Goal: Find specific page/section: Find specific page/section

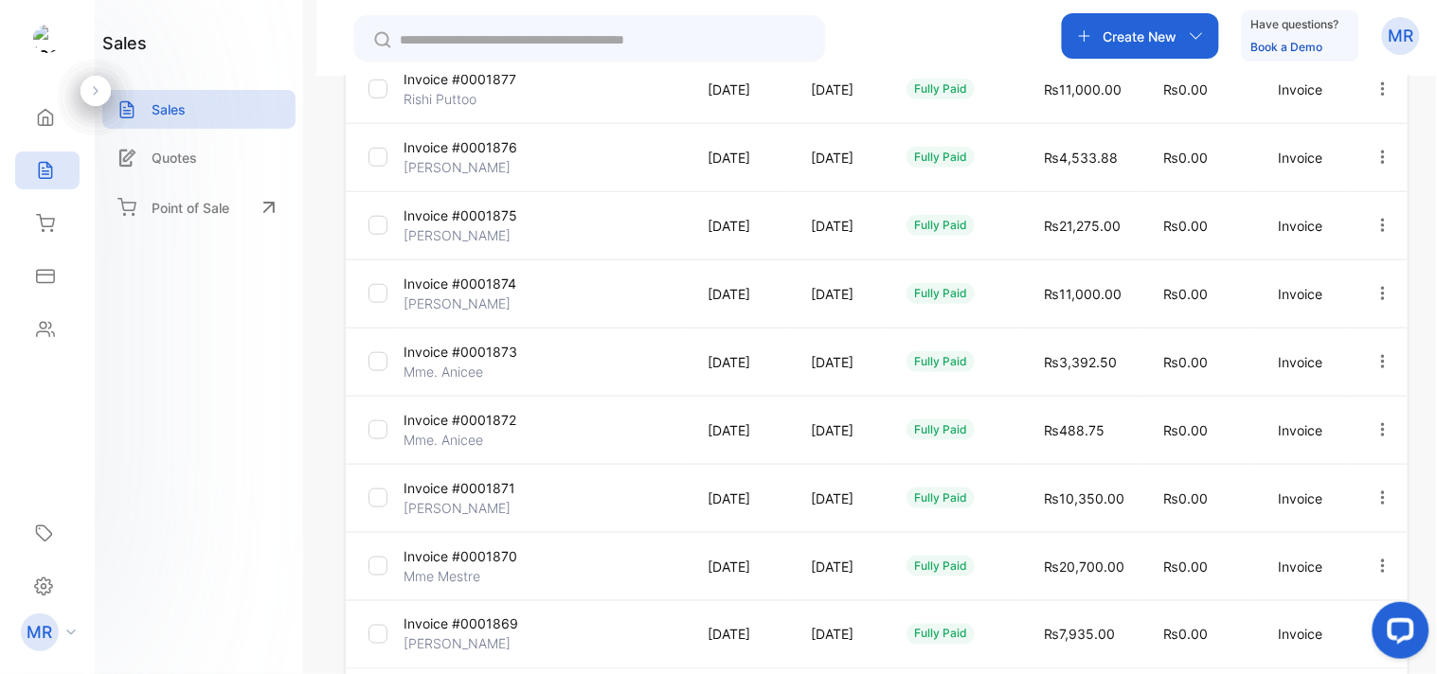
scroll to position [566, 0]
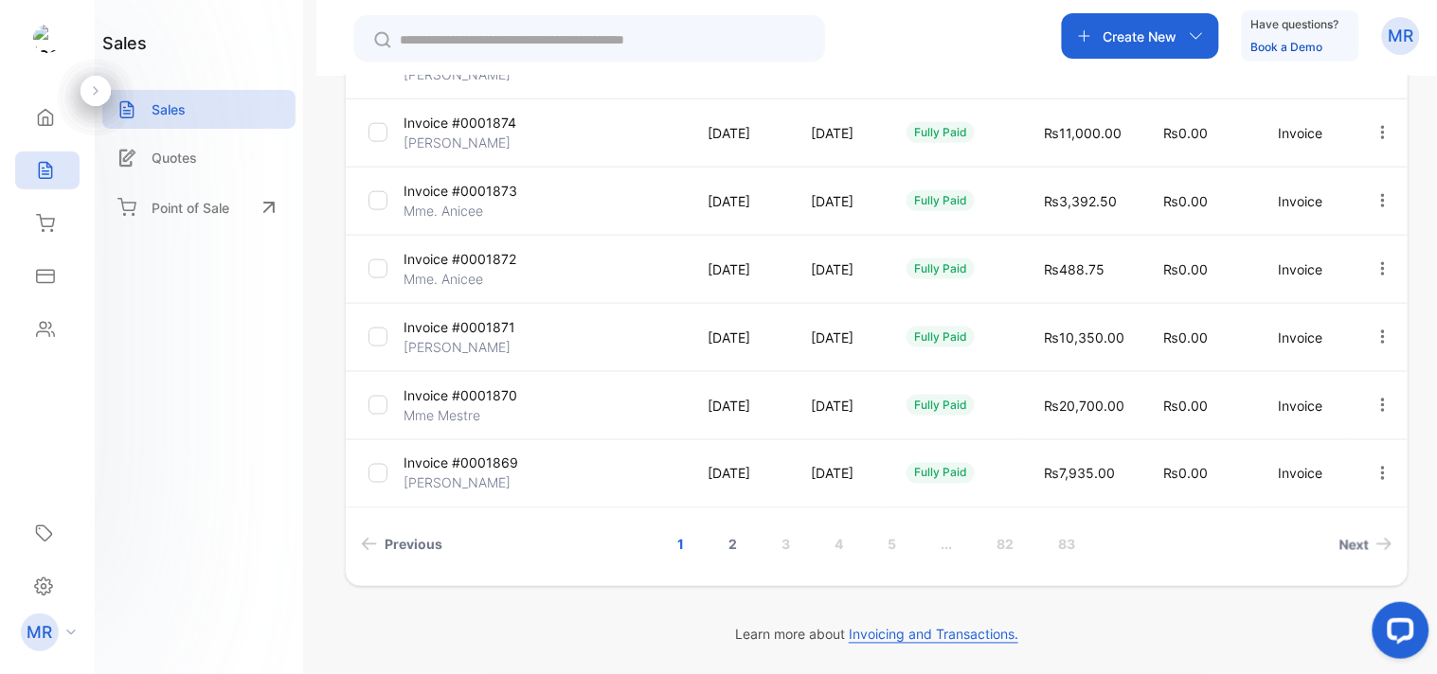
click at [739, 544] on link "2" at bounding box center [733, 544] width 54 height 35
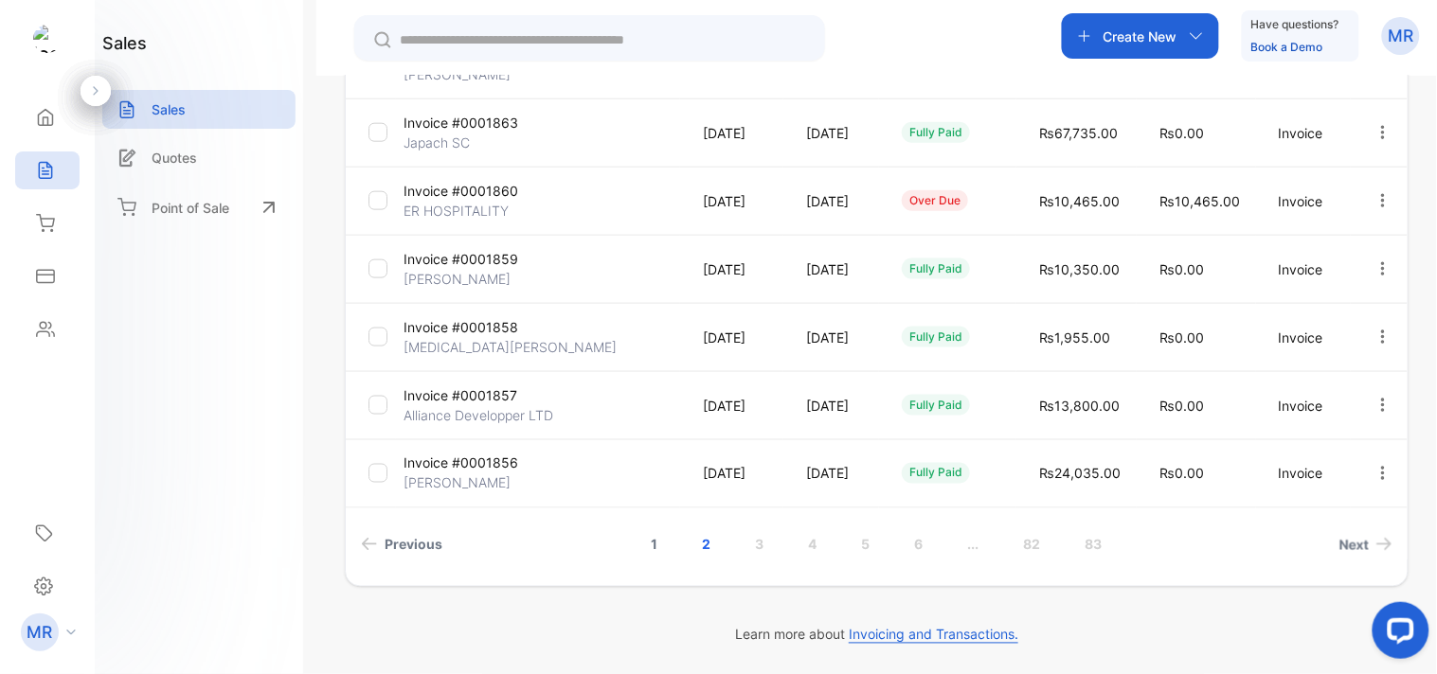
click at [651, 534] on link "1" at bounding box center [655, 544] width 52 height 35
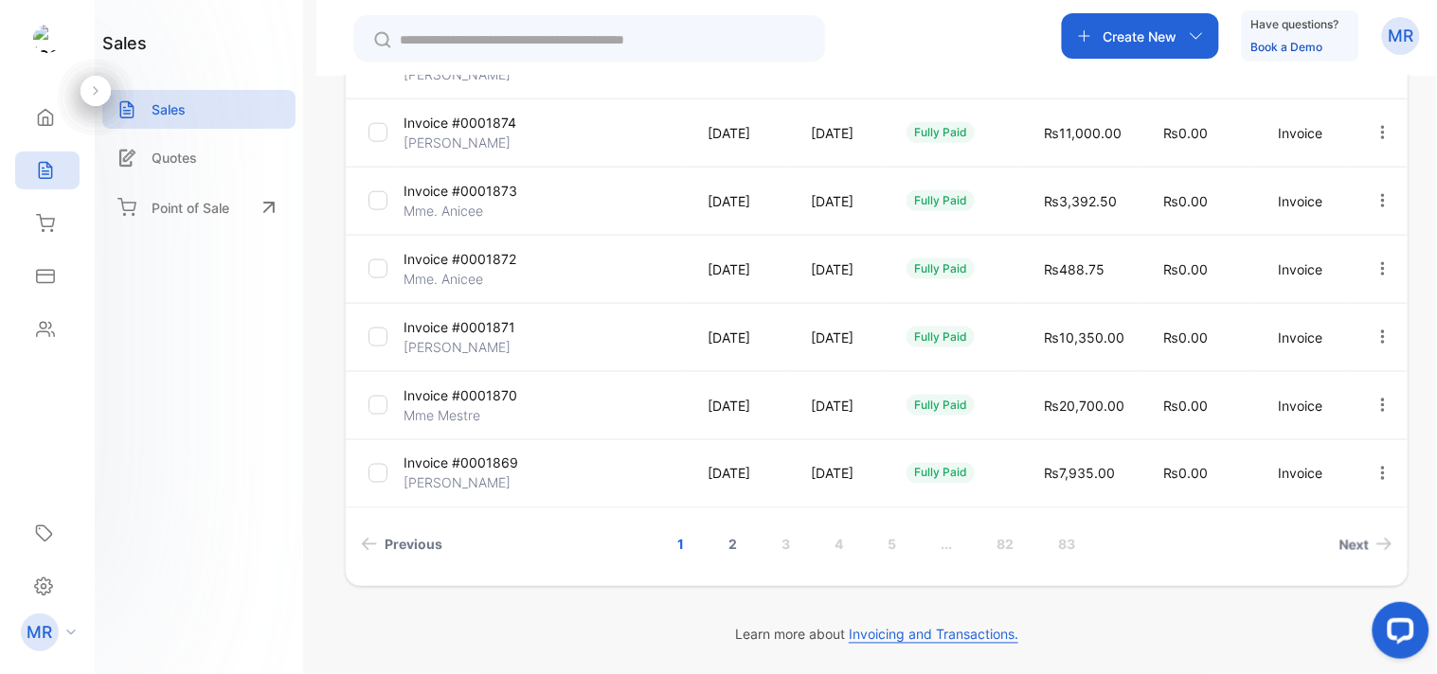
click at [733, 531] on link "2" at bounding box center [733, 544] width 54 height 35
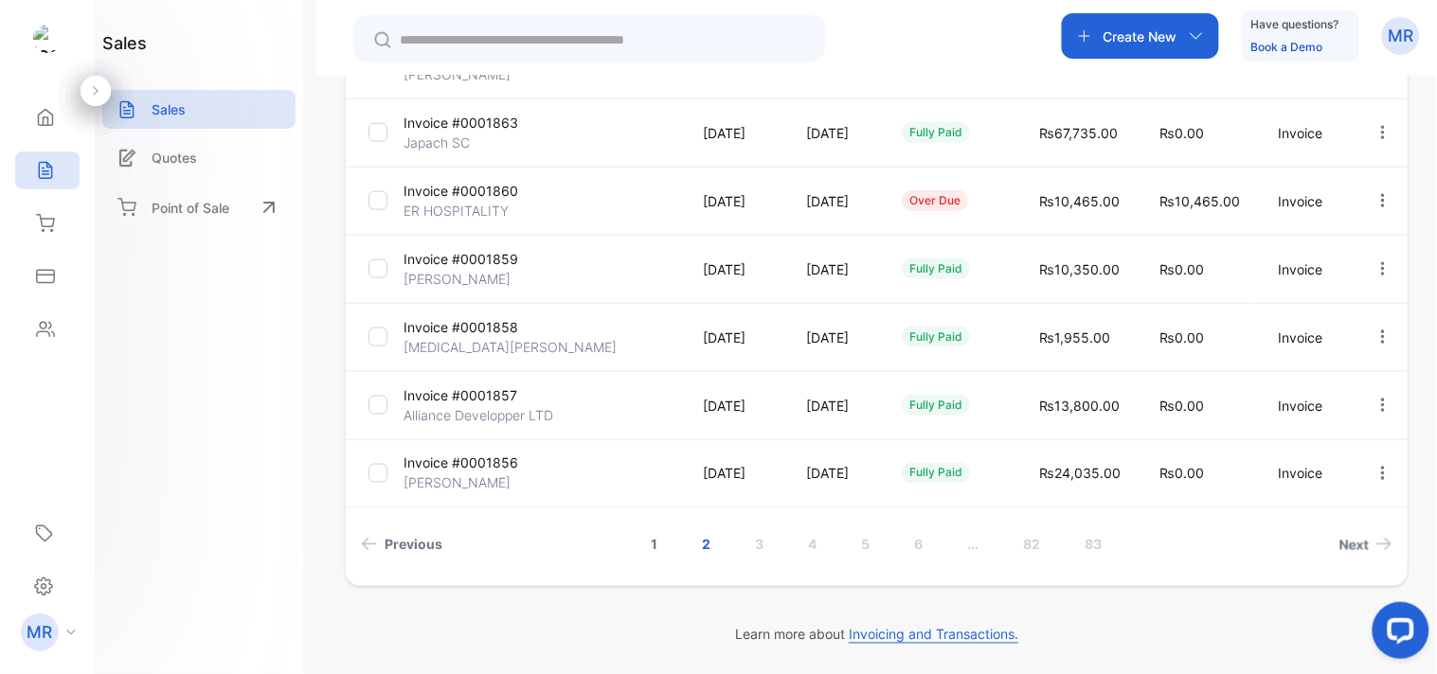
click at [653, 538] on link "1" at bounding box center [655, 544] width 52 height 35
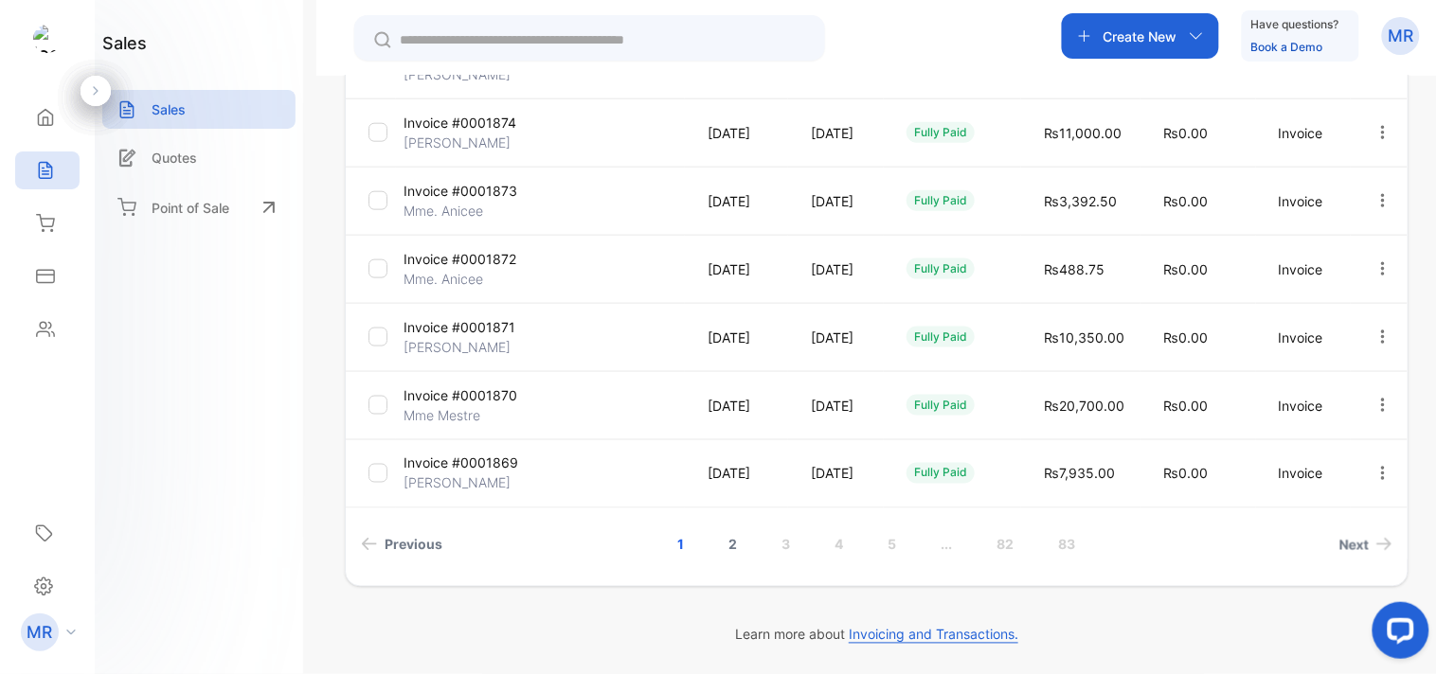
click at [735, 544] on link "2" at bounding box center [733, 544] width 54 height 35
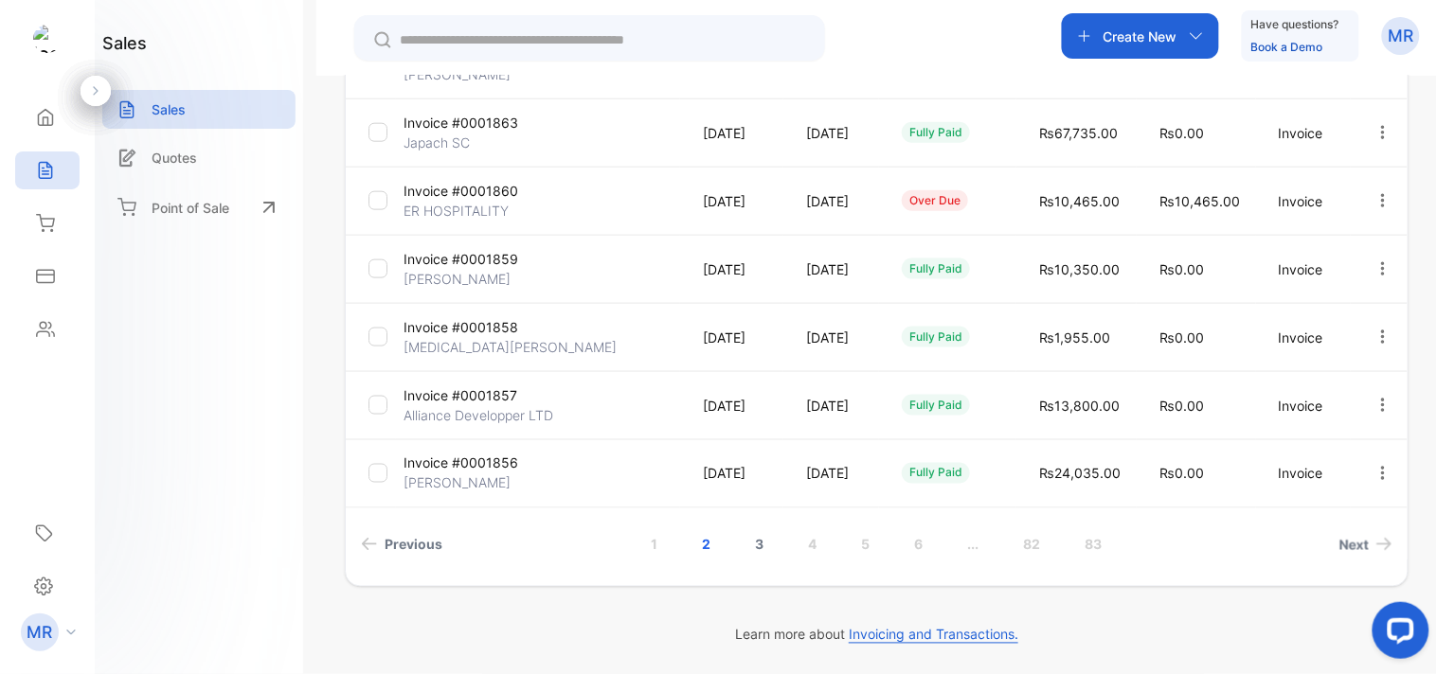
click at [746, 536] on link "3" at bounding box center [760, 544] width 54 height 35
click at [704, 532] on link "2" at bounding box center [707, 544] width 54 height 35
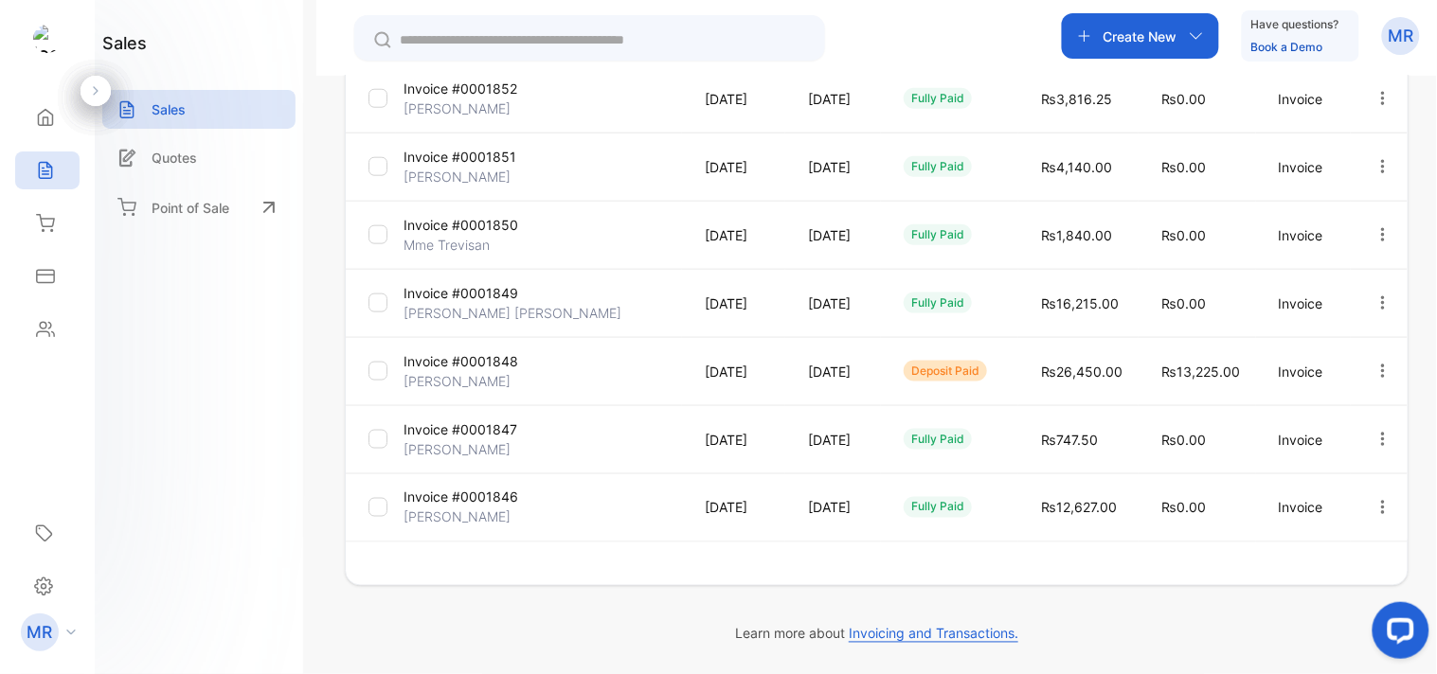
scroll to position [531, 0]
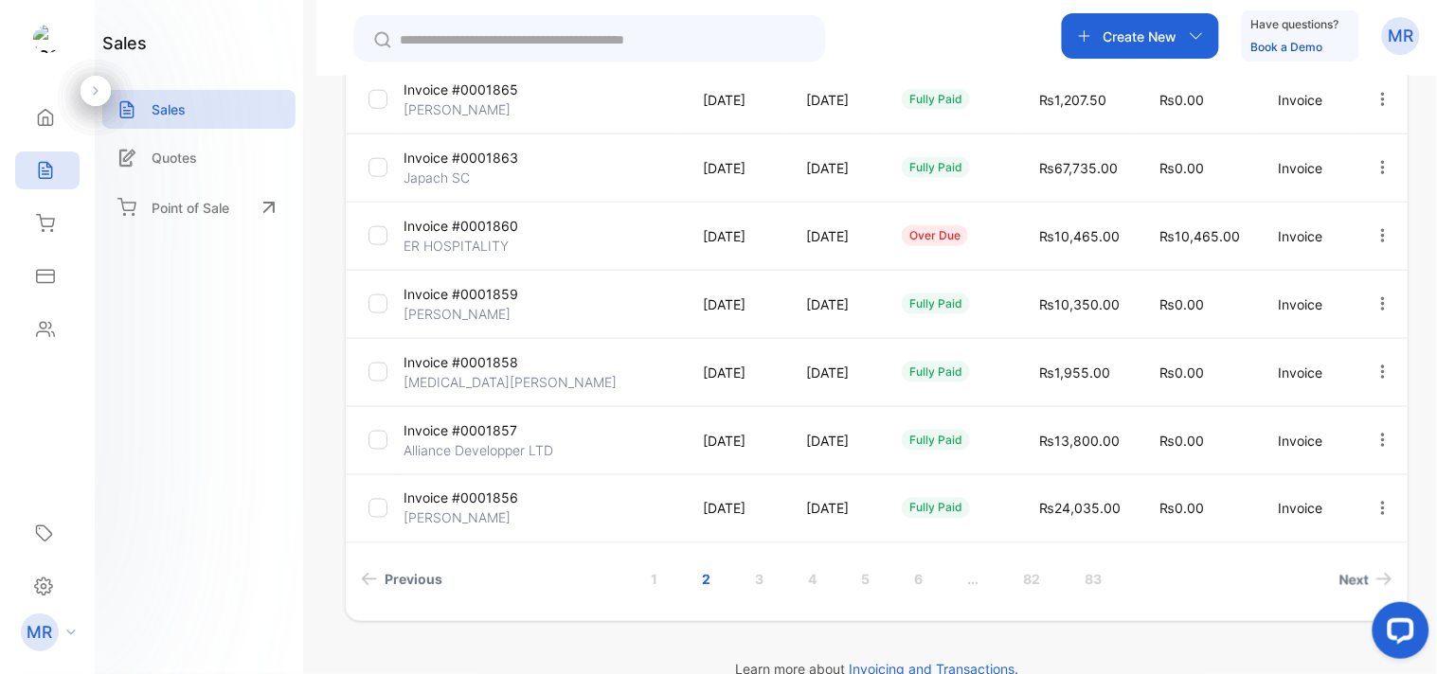
click at [1381, 434] on icon "button" at bounding box center [1383, 439] width 4 height 13
click at [1354, 476] on div "View / Edit Invoice" at bounding box center [1322, 494] width 191 height 38
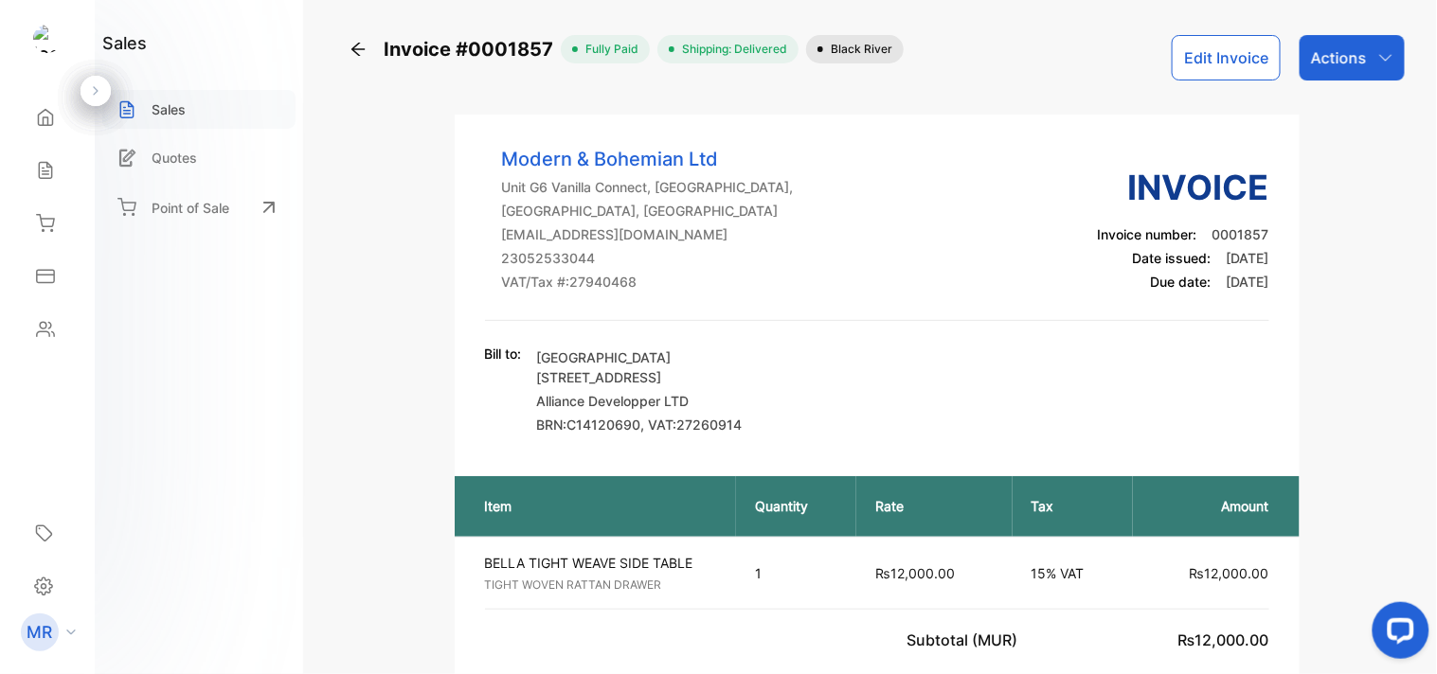
click at [192, 91] on div "Sales" at bounding box center [198, 109] width 193 height 39
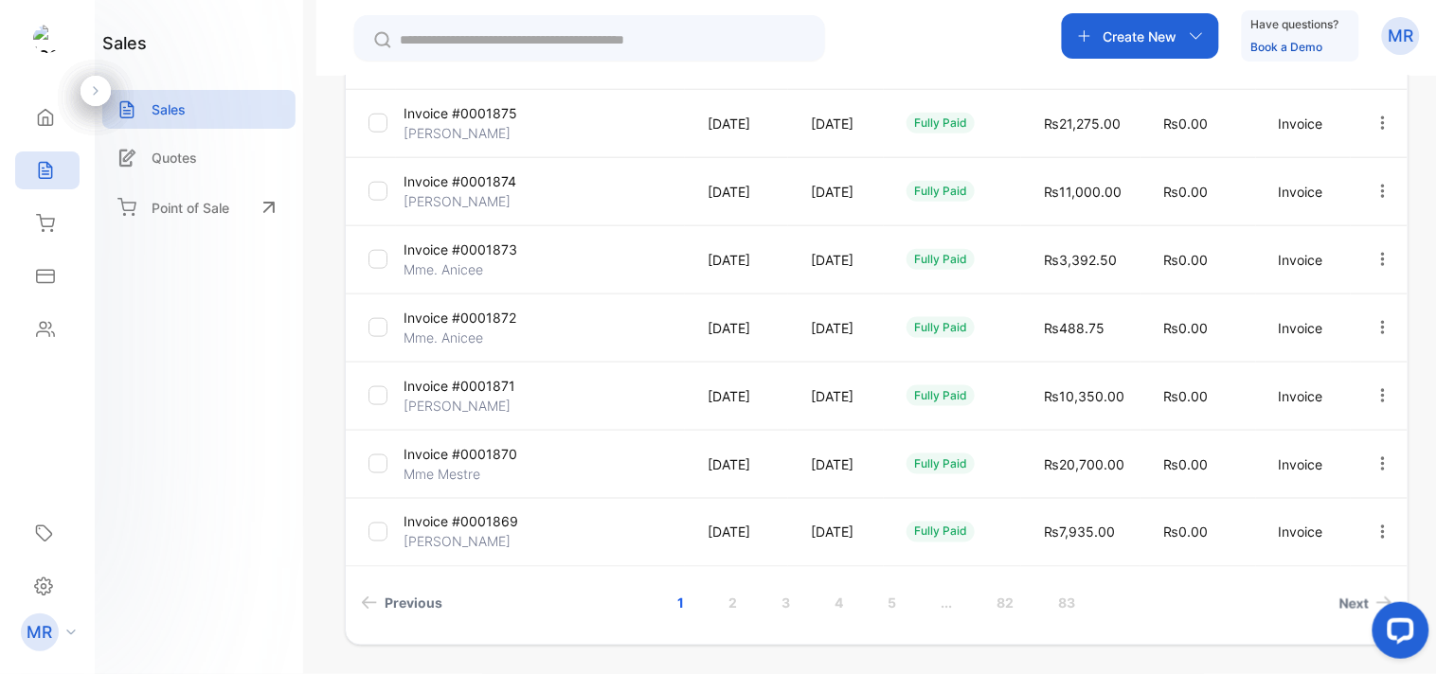
scroll to position [527, 0]
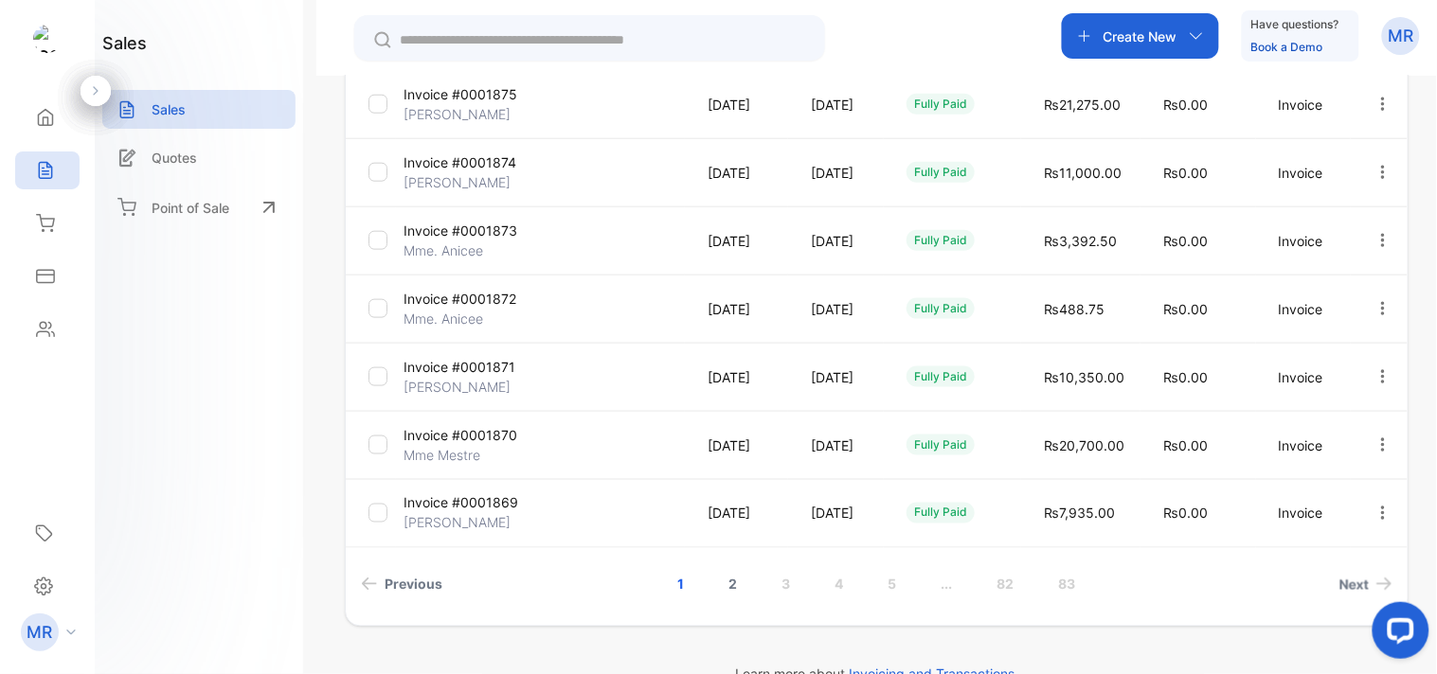
click at [722, 578] on link "2" at bounding box center [733, 584] width 54 height 35
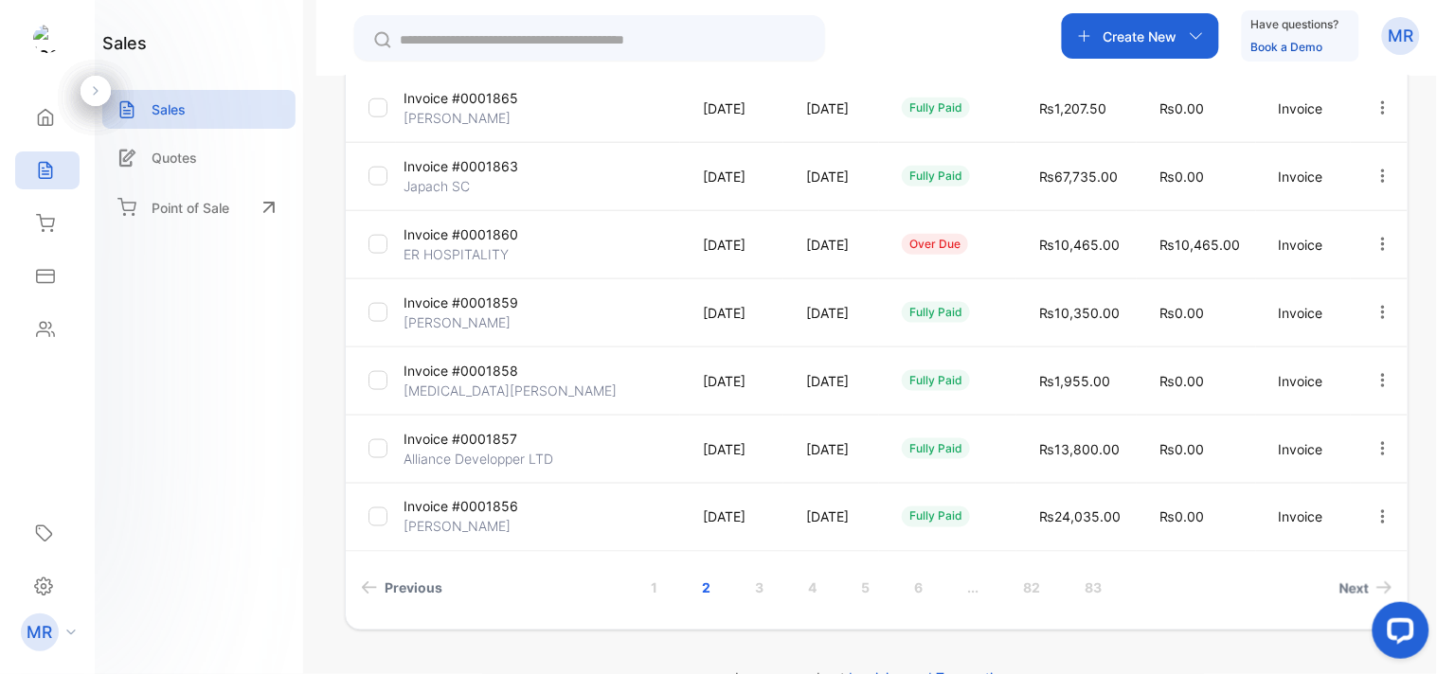
scroll to position [566, 0]
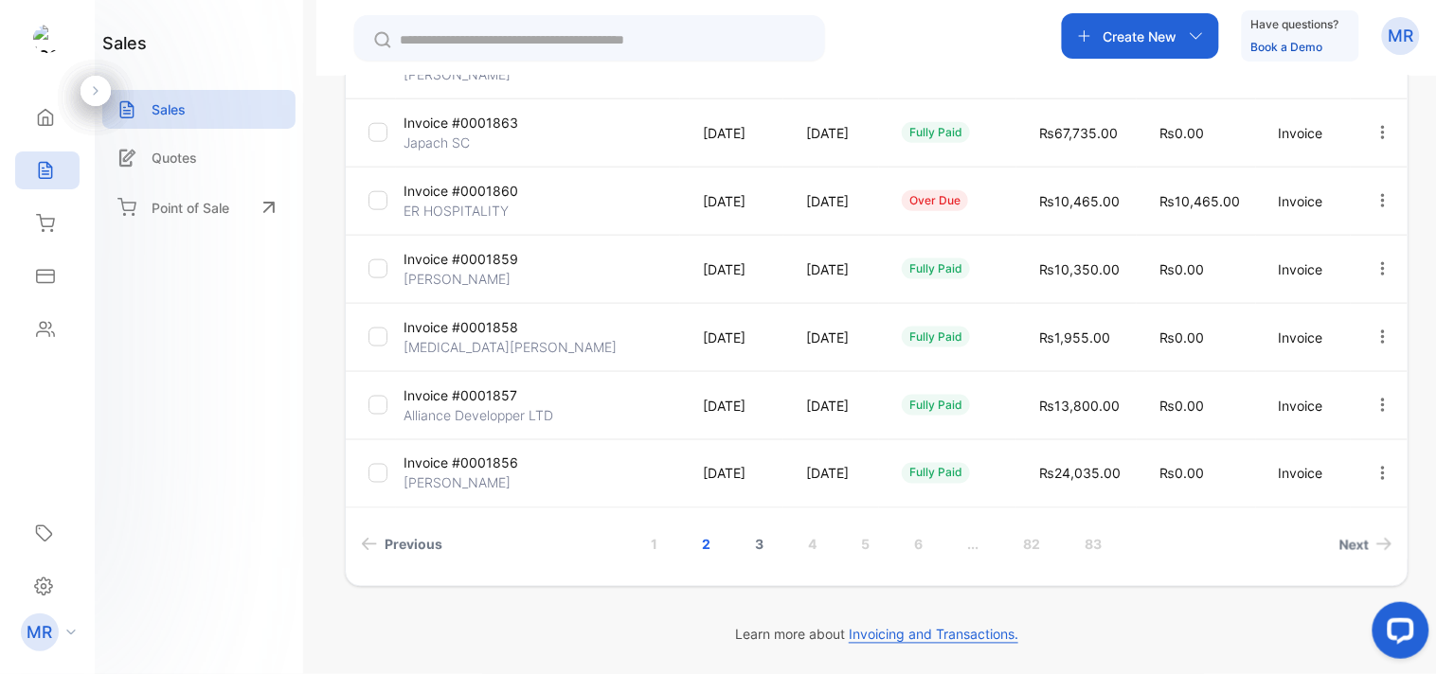
click at [751, 542] on link "3" at bounding box center [760, 544] width 54 height 35
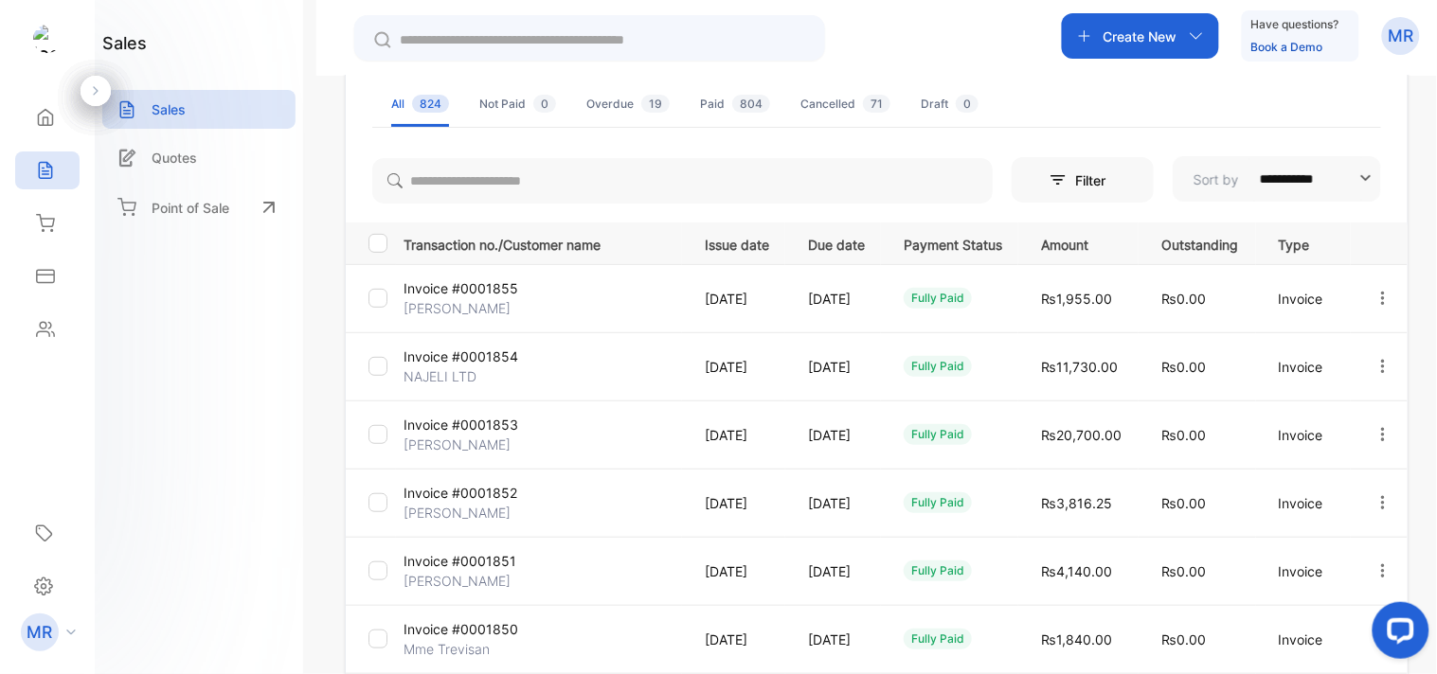
scroll to position [127, 0]
click at [1381, 362] on icon "button" at bounding box center [1383, 366] width 4 height 13
click at [1354, 408] on div "View / Edit Invoice" at bounding box center [1322, 421] width 191 height 38
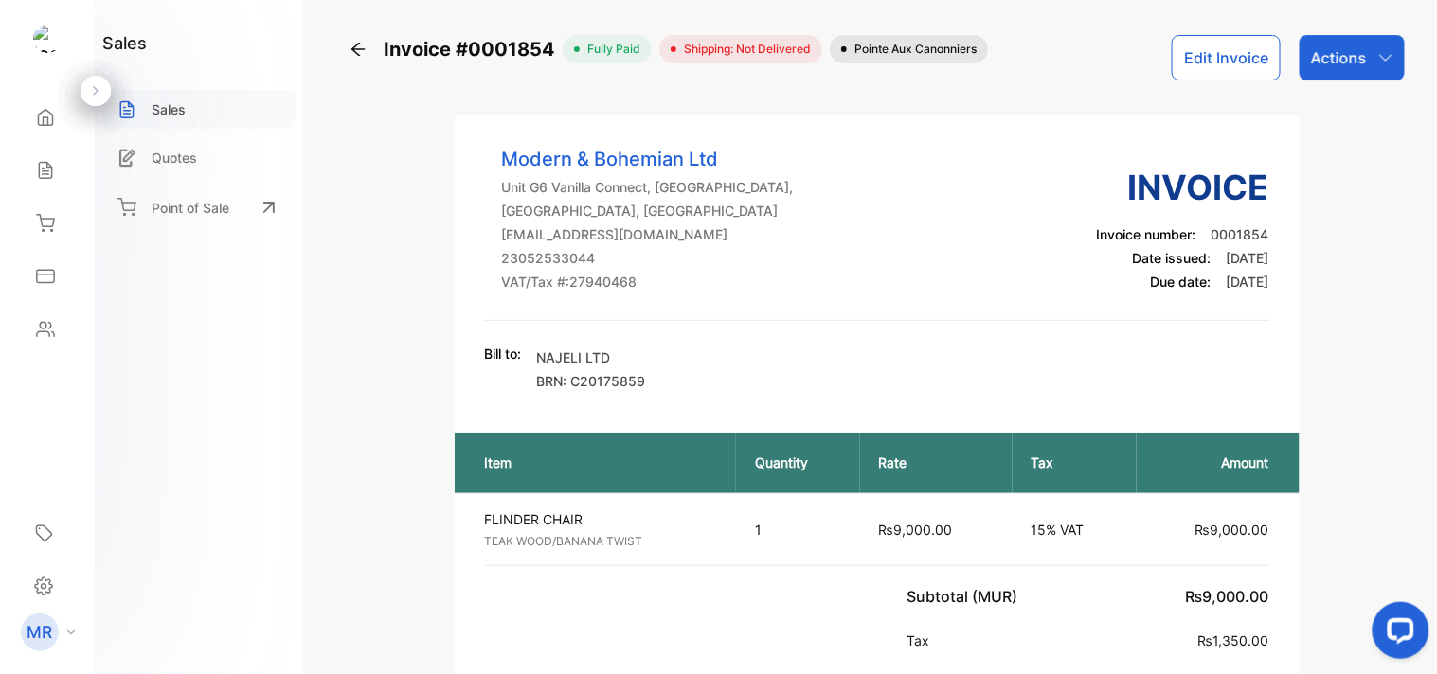
click at [229, 102] on div "Sales" at bounding box center [198, 109] width 193 height 39
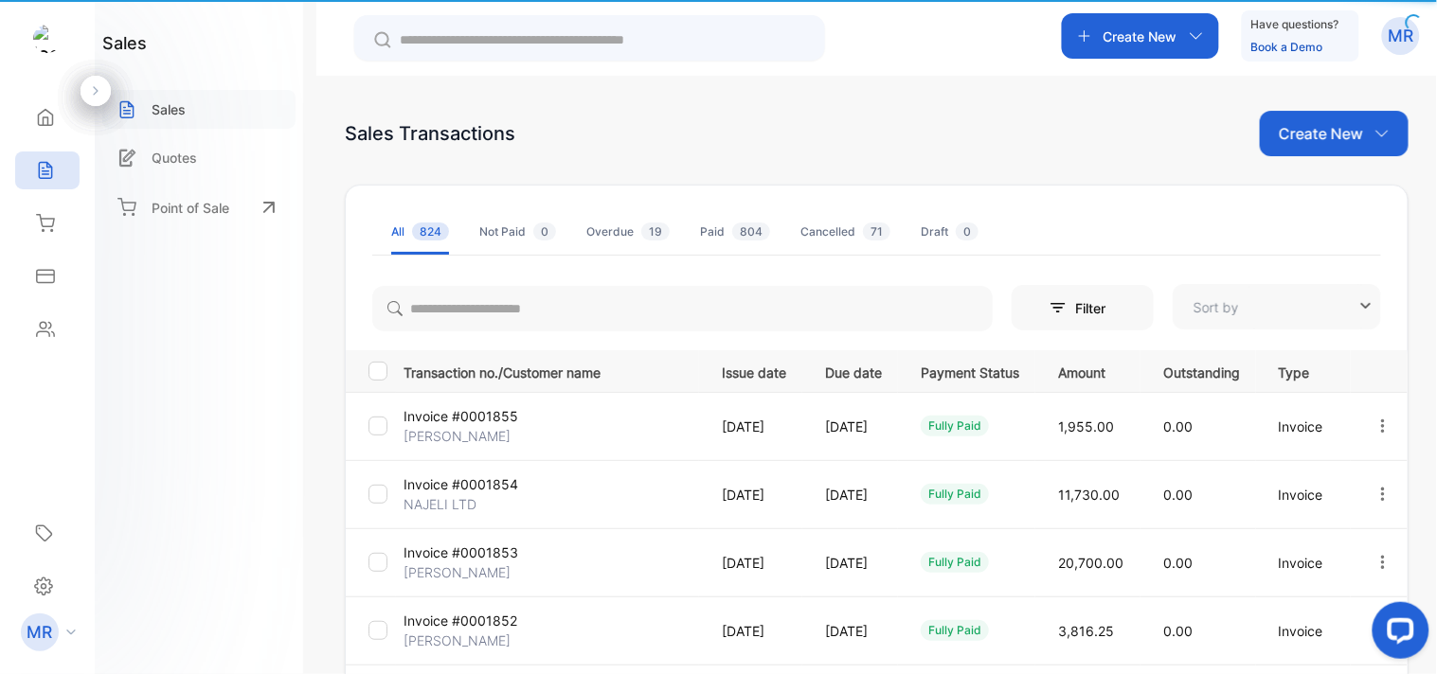
type input "**********"
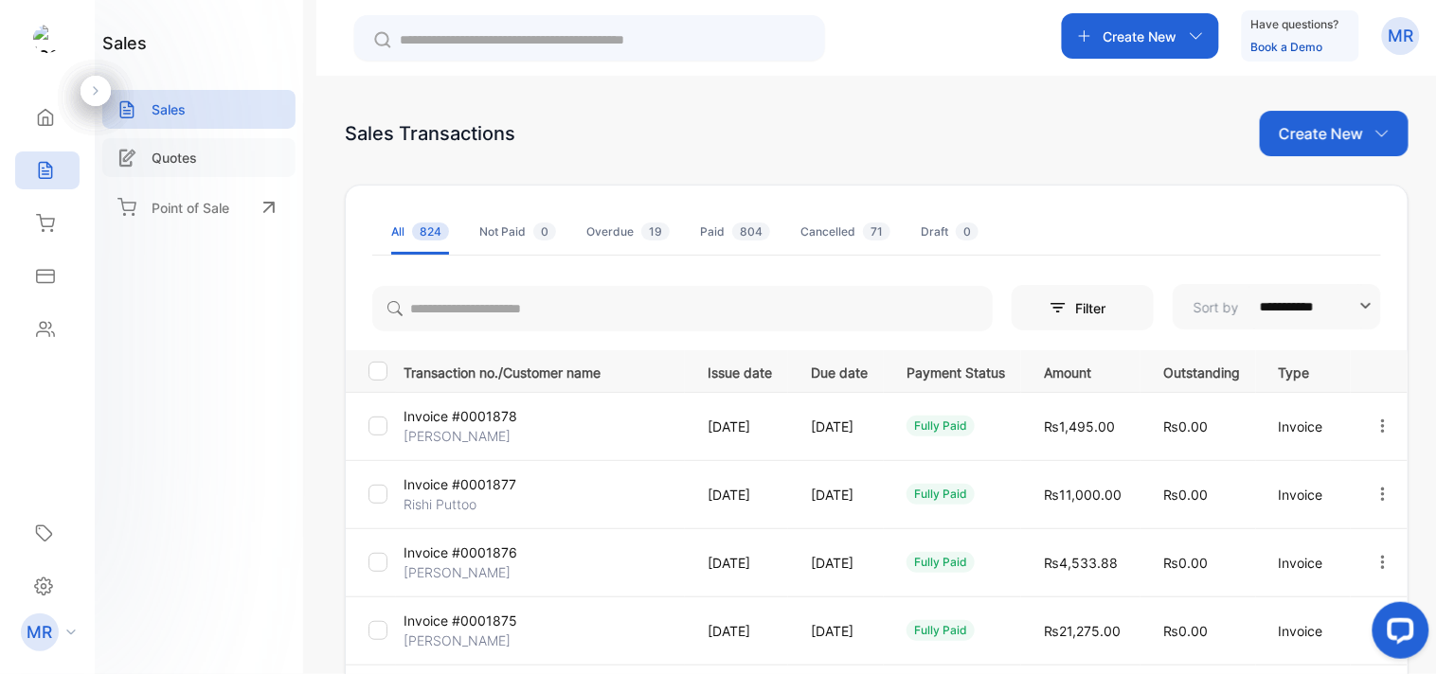
click at [204, 167] on div "Quotes" at bounding box center [198, 157] width 193 height 39
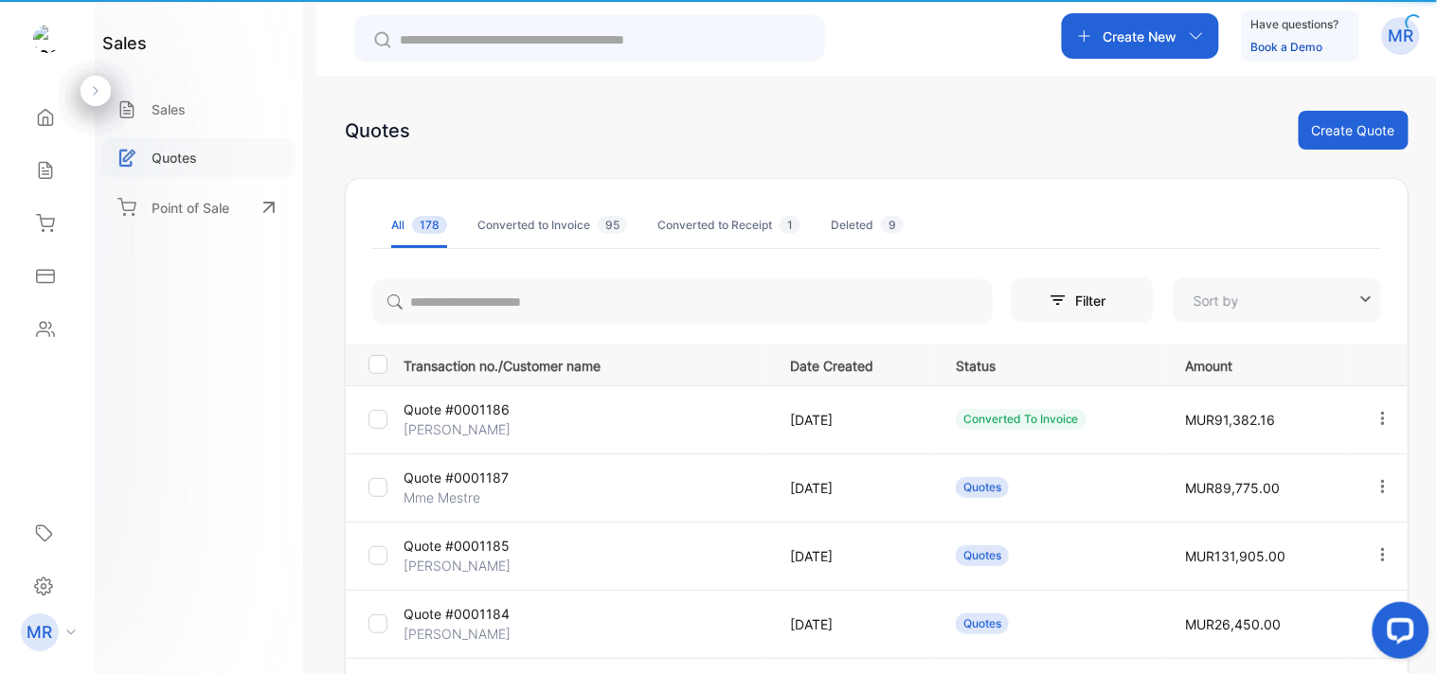
type input "**********"
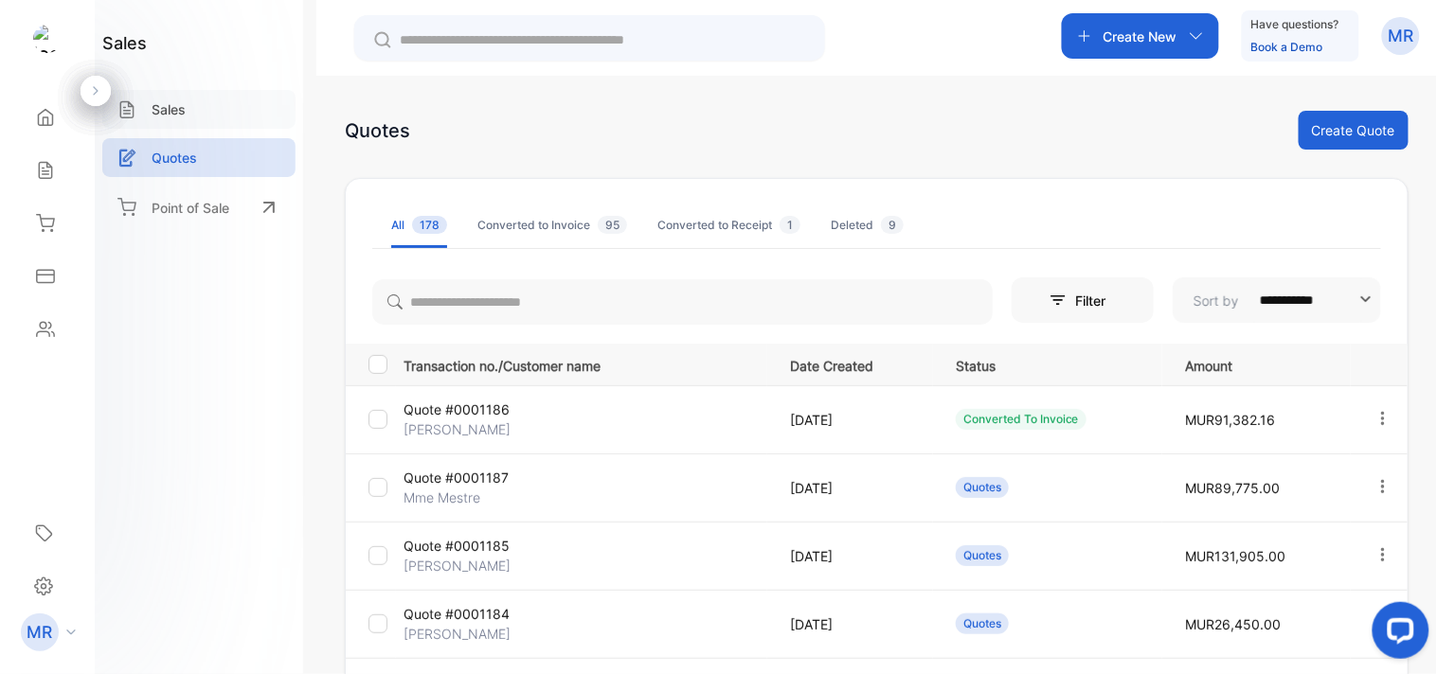
click at [201, 116] on div "Sales" at bounding box center [198, 109] width 193 height 39
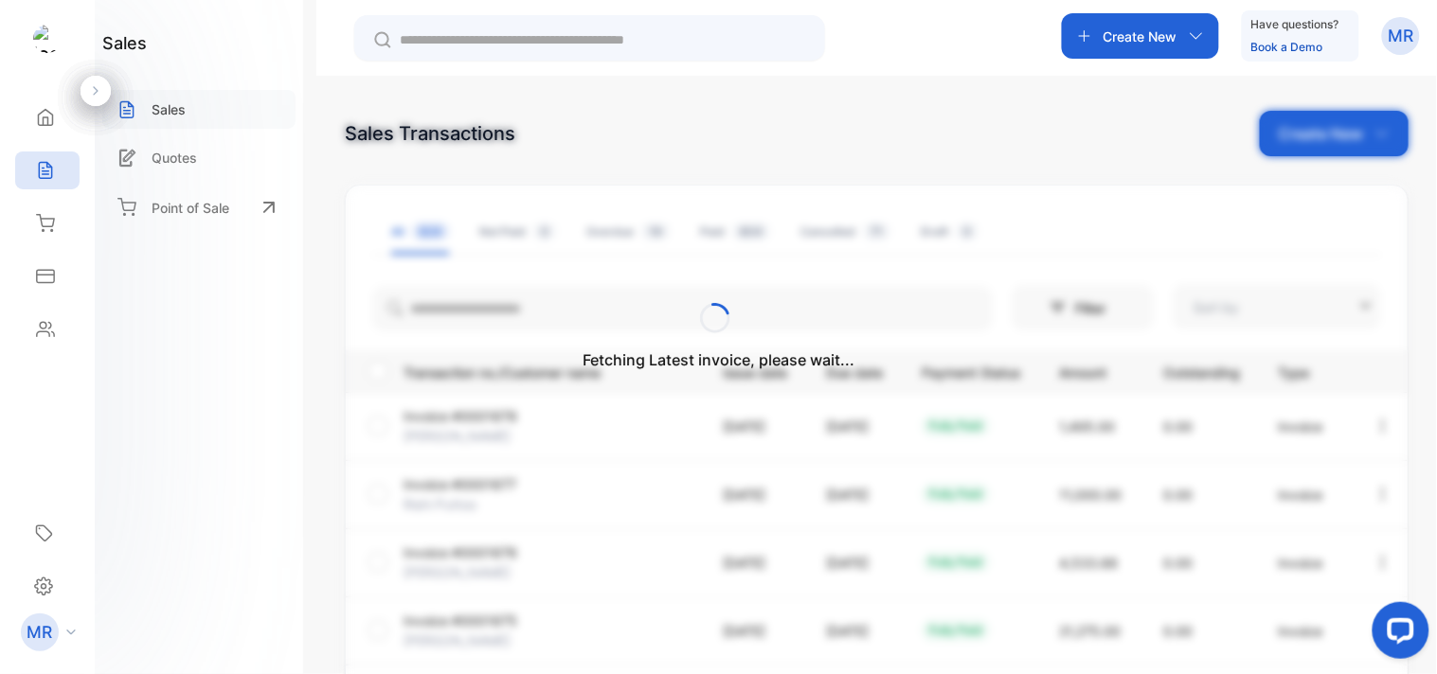
type input "**********"
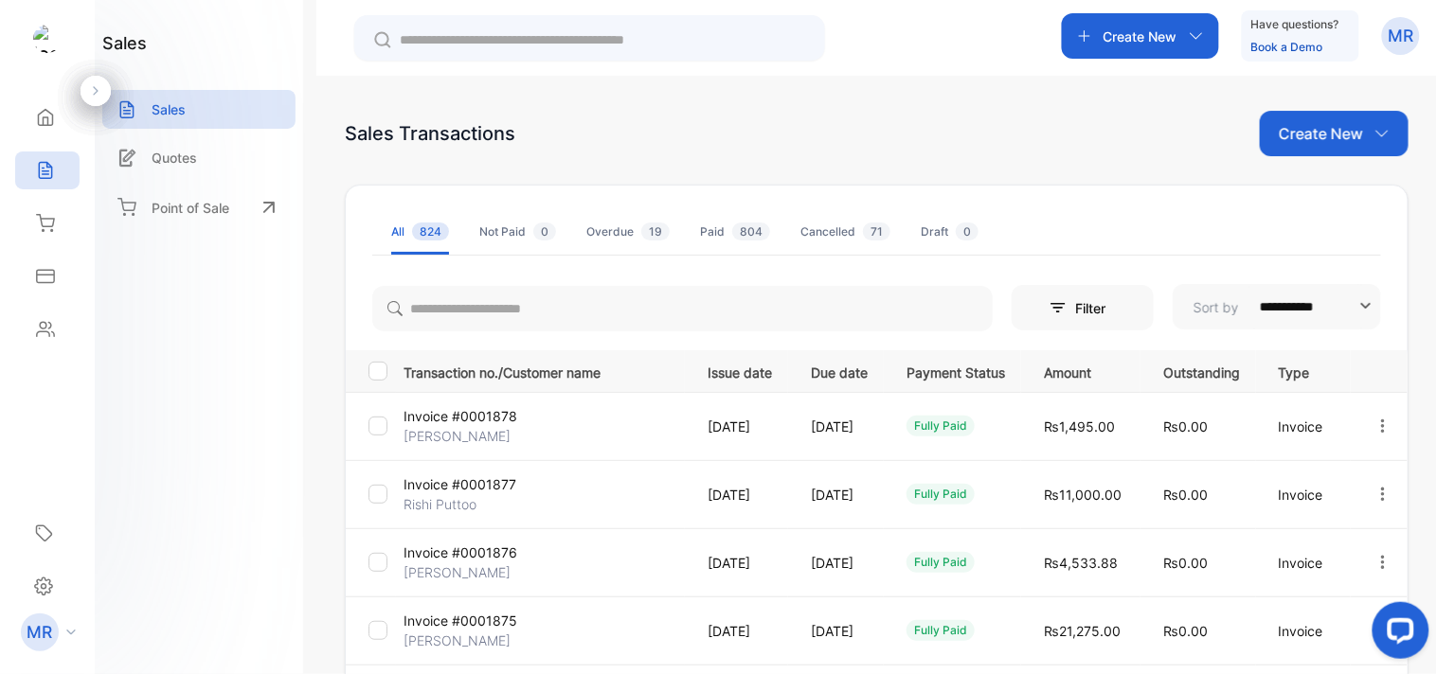
drag, startPoint x: 201, startPoint y: 116, endPoint x: 909, endPoint y: 102, distance: 708.5
click at [909, 102] on div "**********" at bounding box center [876, 413] width 1120 height 674
drag, startPoint x: 948, startPoint y: 119, endPoint x: 919, endPoint y: 20, distance: 103.7
click at [919, 20] on div "Create New Have questions? Book a Demo MR" at bounding box center [876, 38] width 1120 height 76
